Goal: Navigation & Orientation: Find specific page/section

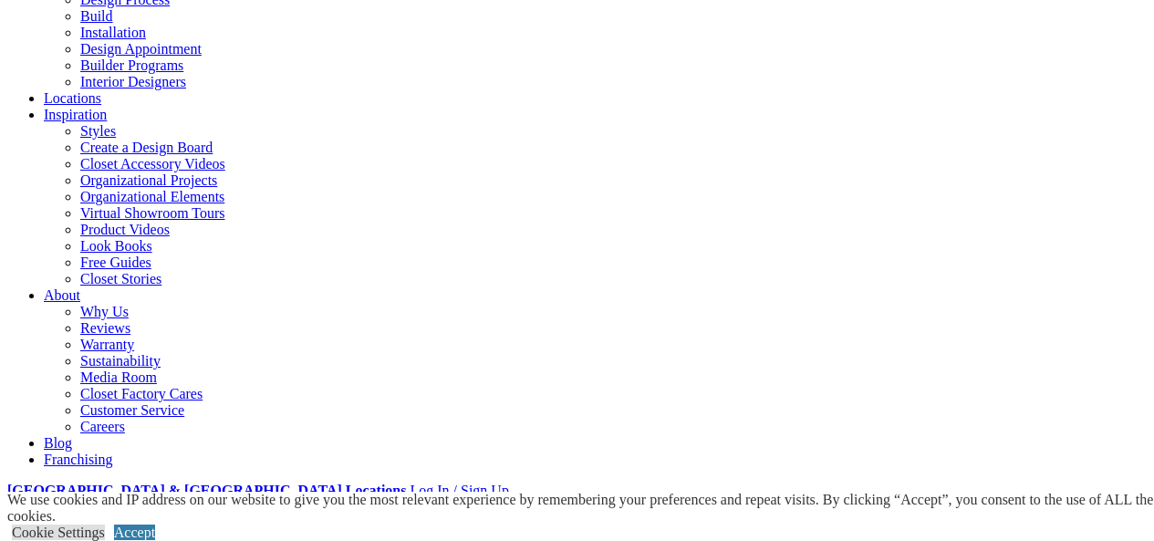
scroll to position [274, 0]
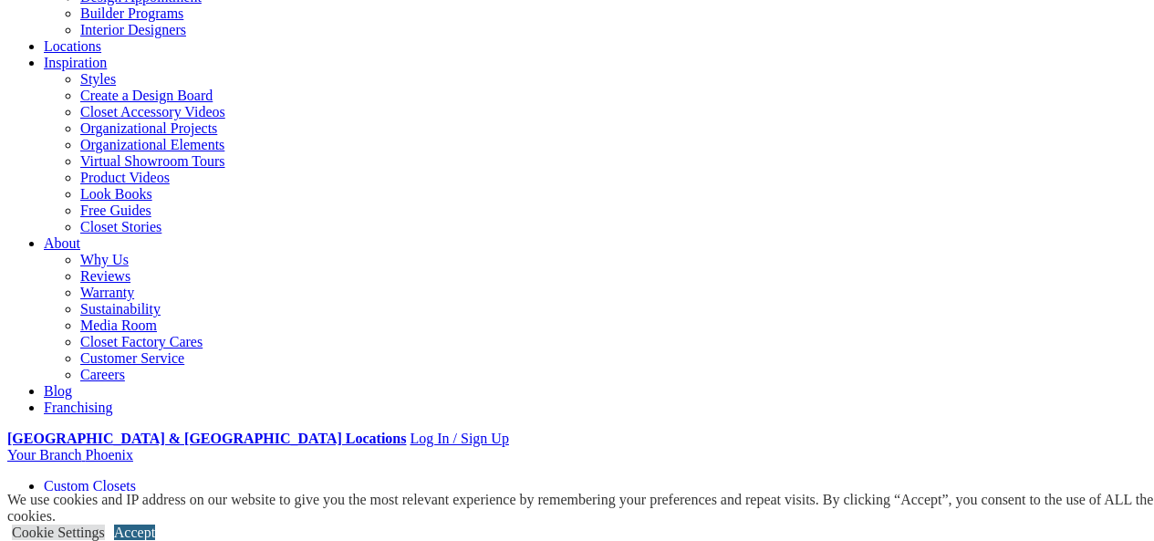
click at [155, 525] on link "Accept" at bounding box center [134, 533] width 41 height 16
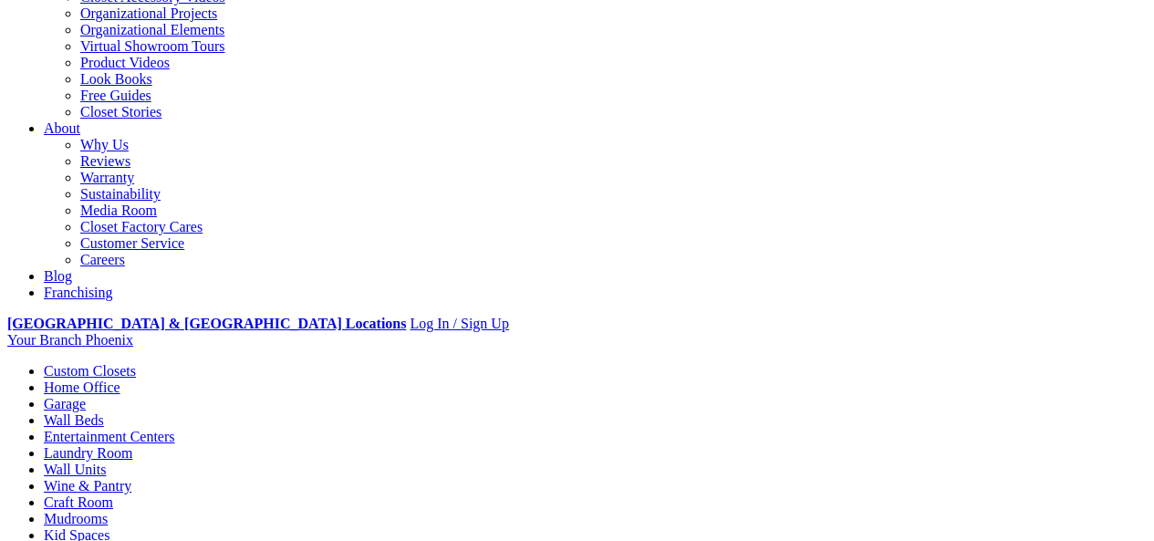
click at [106, 462] on link "Wall Units" at bounding box center [75, 470] width 62 height 16
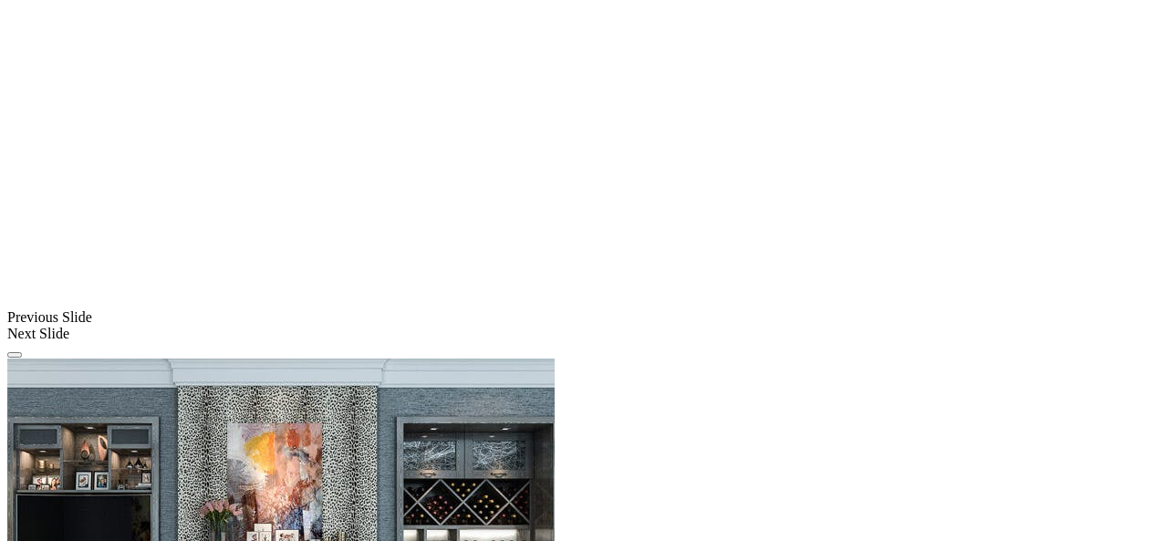
scroll to position [1916, 0]
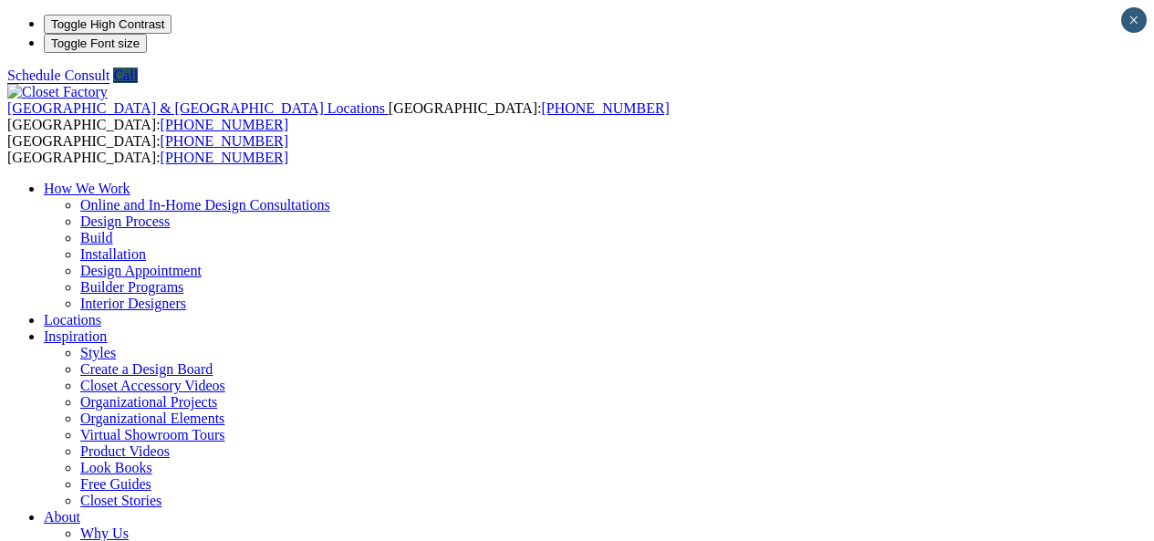
scroll to position [69, 0]
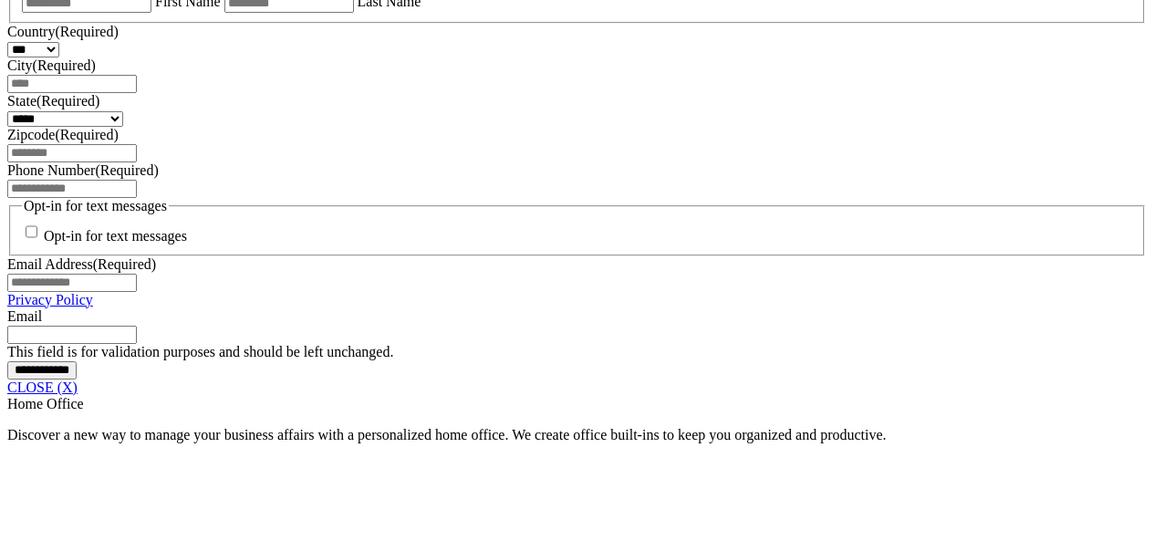
scroll to position [1369, 0]
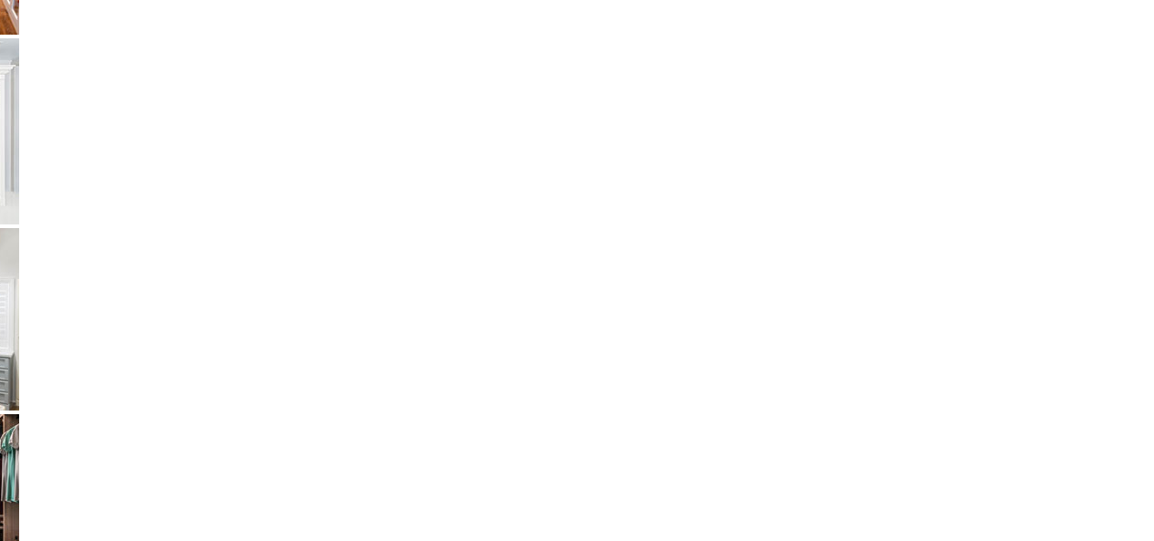
scroll to position [3741, 0]
